Goal: Entertainment & Leisure: Consume media (video, audio)

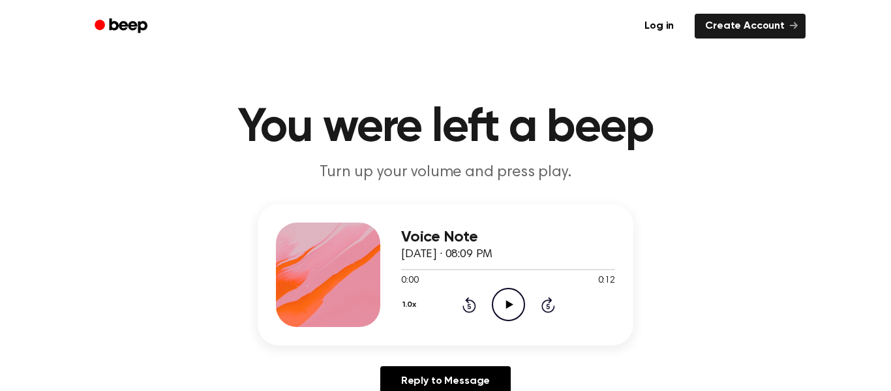
click at [514, 310] on icon "Play Audio" at bounding box center [508, 304] width 33 height 33
click at [496, 308] on icon "Pause Audio" at bounding box center [508, 304] width 33 height 33
click at [505, 316] on icon "Pause Audio" at bounding box center [508, 304] width 33 height 33
click at [473, 308] on icon at bounding box center [469, 305] width 14 height 16
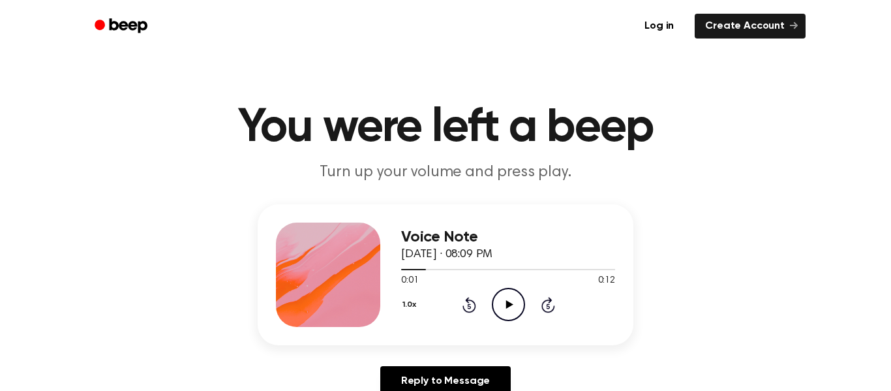
click at [468, 310] on icon "Rewind 5 seconds" at bounding box center [469, 304] width 14 height 17
click at [459, 330] on div "Voice Note [DATE] · 08:09 PM 0:00 0:12 Your browser does not support the [objec…" at bounding box center [446, 274] width 376 height 141
click at [458, 327] on div "Voice Note [DATE] · 08:09 PM 0:00 0:12 Your browser does not support the [objec…" at bounding box center [446, 274] width 376 height 141
click at [503, 305] on icon "Play Audio" at bounding box center [508, 304] width 33 height 33
click at [469, 306] on icon at bounding box center [468, 305] width 3 height 5
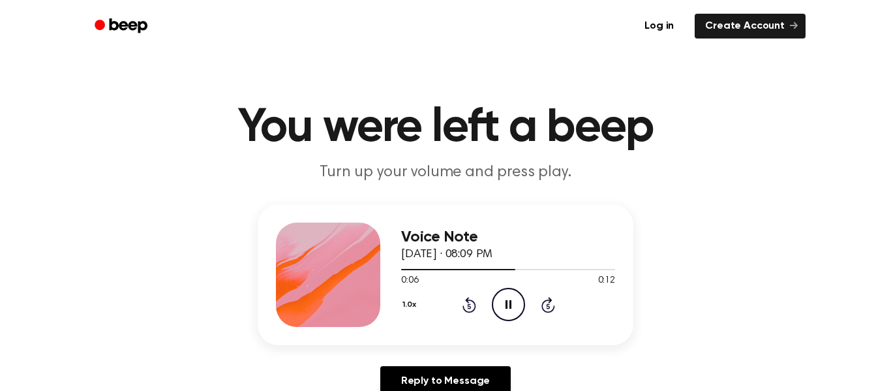
click at [469, 306] on icon at bounding box center [468, 305] width 3 height 5
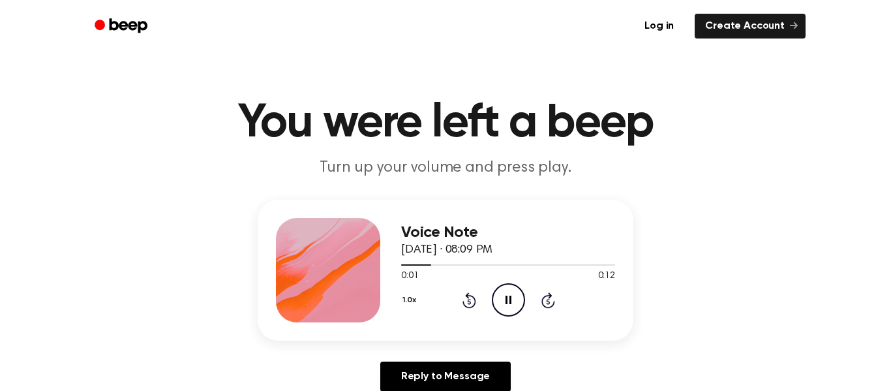
click at [474, 294] on icon "Rewind 5 seconds" at bounding box center [469, 300] width 14 height 17
click at [468, 297] on icon at bounding box center [469, 300] width 14 height 16
click at [500, 304] on icon "Pause Audio" at bounding box center [508, 299] width 33 height 33
click at [496, 293] on icon "Play Audio" at bounding box center [508, 299] width 33 height 33
click at [516, 264] on div at bounding box center [484, 264] width 166 height 1
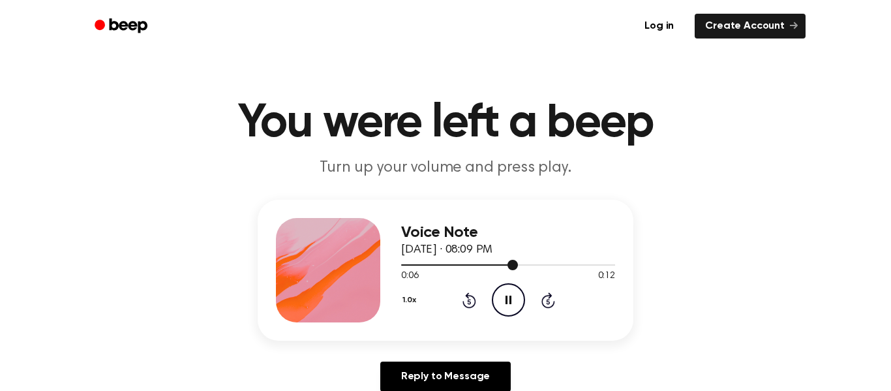
scroll to position [3, 0]
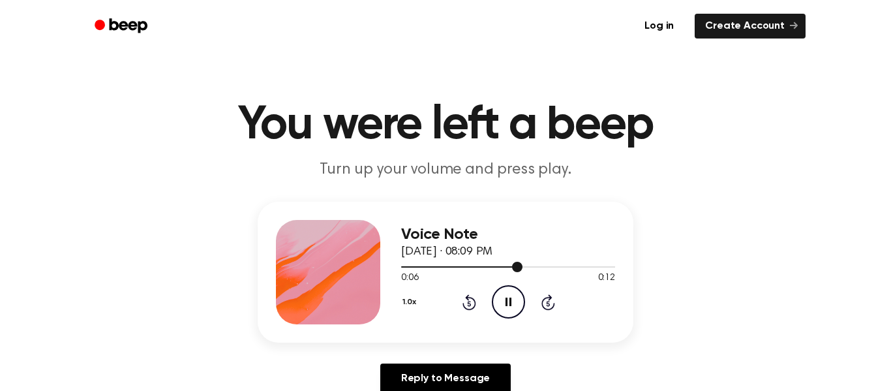
click at [469, 303] on icon at bounding box center [468, 303] width 3 height 5
click at [494, 328] on div "Voice Note [DATE] · 08:09 PM 0:00 0:12 Your browser does not support the [objec…" at bounding box center [446, 272] width 376 height 141
click at [508, 307] on icon "Pause Audio" at bounding box center [508, 301] width 33 height 33
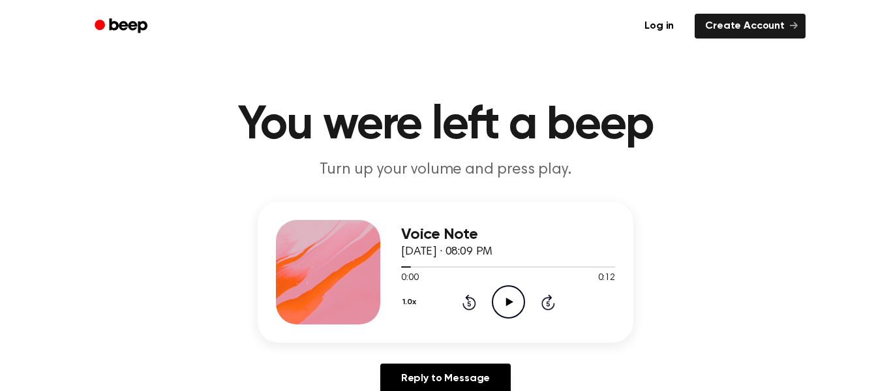
click at [519, 295] on icon "Play Audio" at bounding box center [508, 301] width 33 height 33
click at [509, 307] on icon "Pause Audio" at bounding box center [508, 301] width 33 height 33
click at [508, 301] on icon at bounding box center [508, 301] width 7 height 8
click at [541, 306] on icon "Skip 5 seconds" at bounding box center [548, 301] width 14 height 17
click at [469, 303] on icon at bounding box center [468, 303] width 3 height 5
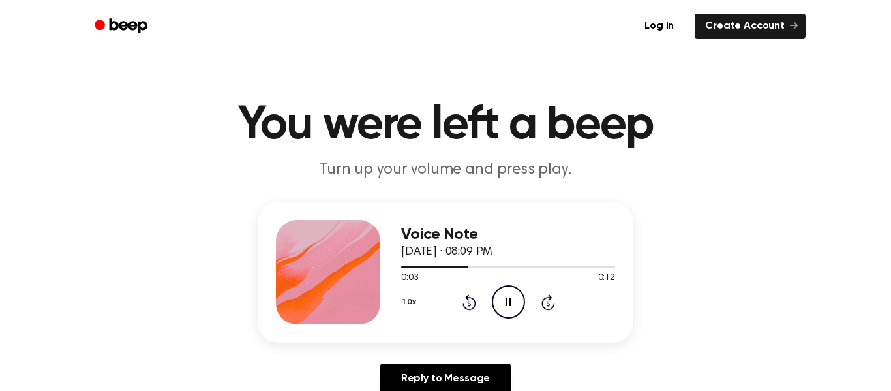
click at [469, 303] on icon at bounding box center [468, 303] width 3 height 5
click at [513, 300] on icon "Pause Audio" at bounding box center [508, 301] width 33 height 33
click at [513, 306] on icon "Play Audio" at bounding box center [508, 301] width 33 height 33
click at [500, 307] on icon "Pause Audio" at bounding box center [508, 301] width 33 height 33
click at [509, 295] on icon "Play Audio" at bounding box center [508, 301] width 33 height 33
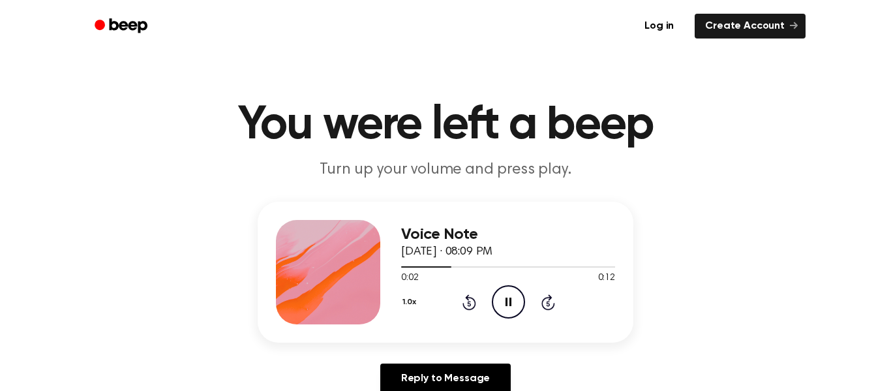
click at [497, 291] on circle at bounding box center [508, 302] width 32 height 32
click at [541, 298] on icon "Skip 5 seconds" at bounding box center [548, 301] width 14 height 17
click at [469, 303] on icon at bounding box center [468, 303] width 3 height 5
click at [505, 300] on icon "Play Audio" at bounding box center [508, 301] width 33 height 33
click at [518, 311] on icon "Pause Audio" at bounding box center [508, 301] width 33 height 33
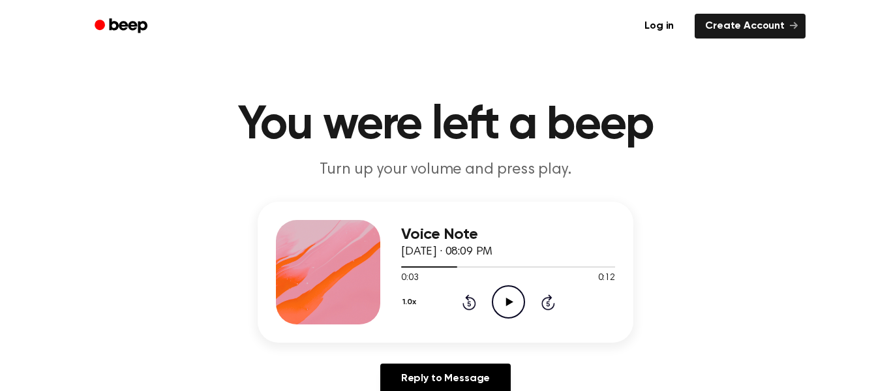
click at [510, 295] on icon "Play Audio" at bounding box center [508, 301] width 33 height 33
click at [524, 301] on circle at bounding box center [508, 302] width 32 height 32
click at [514, 301] on icon "Play Audio" at bounding box center [508, 301] width 33 height 33
click at [511, 310] on icon "Pause Audio" at bounding box center [508, 301] width 33 height 33
click at [512, 344] on div "Voice Note [DATE] · 08:09 PM 0:09 0:12 Your browser does not support the [objec…" at bounding box center [446, 303] width 860 height 202
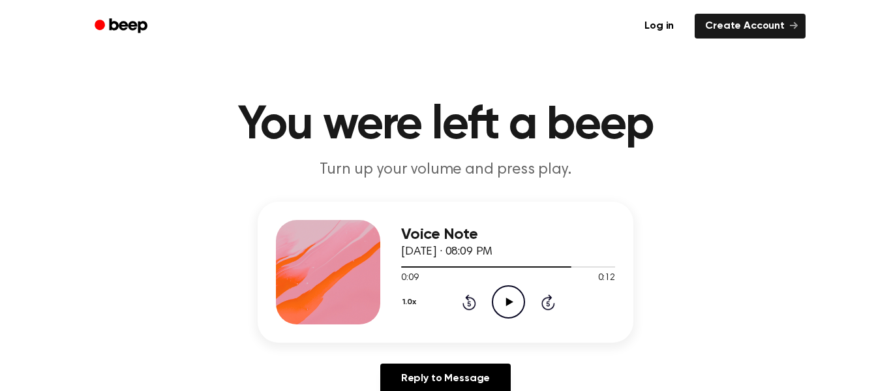
click at [510, 299] on icon "Play Audio" at bounding box center [508, 301] width 33 height 33
click at [514, 301] on icon "Pause Audio" at bounding box center [508, 301] width 33 height 33
click at [503, 314] on icon "Play Audio" at bounding box center [508, 301] width 33 height 33
